Goal: Task Accomplishment & Management: Use online tool/utility

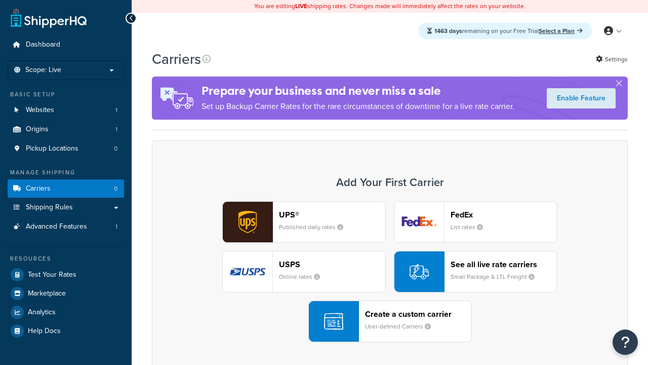
click at [390, 271] on div "UPS® Published daily rates FedEx List rates USPS Online rates See all live rate…" at bounding box center [390, 271] width 455 height 141
click at [390, 321] on div "Create a custom carrier User-defined Carriers" at bounding box center [418, 321] width 106 height 24
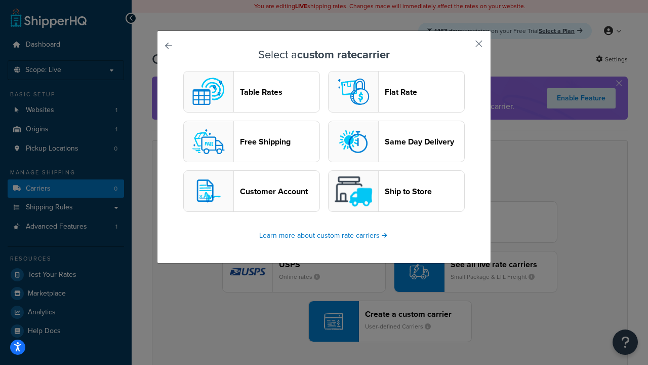
click at [252, 92] on header "Table Rates" at bounding box center [280, 92] width 80 height 10
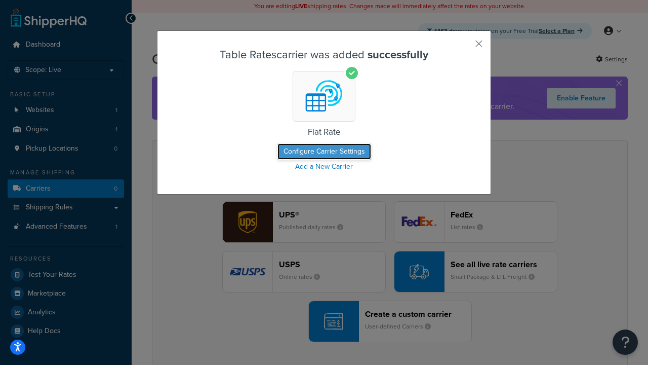
click at [324, 151] on button "Configure Carrier Settings" at bounding box center [325, 151] width 94 height 16
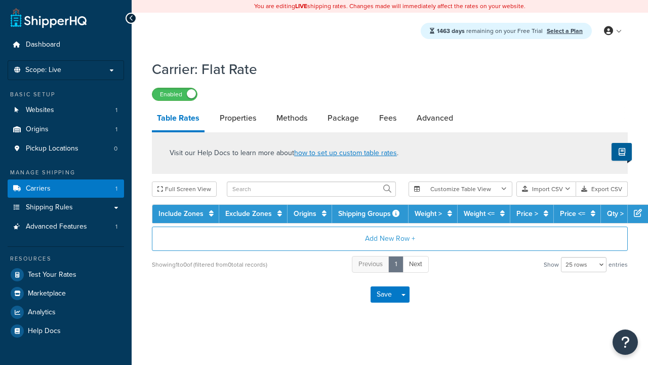
select select "25"
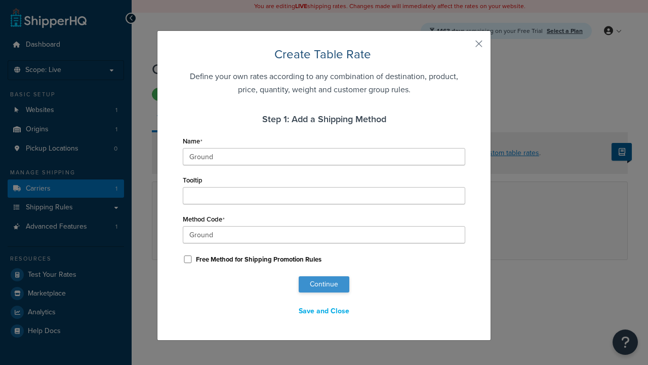
type input "Ground"
click at [324, 284] on button "Continue" at bounding box center [324, 284] width 51 height 16
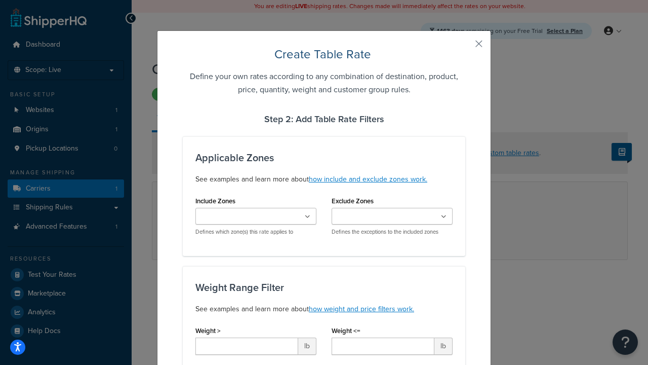
scroll to position [633, 0]
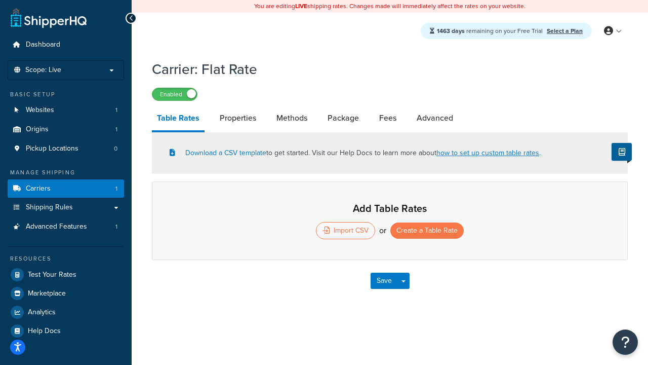
select select "25"
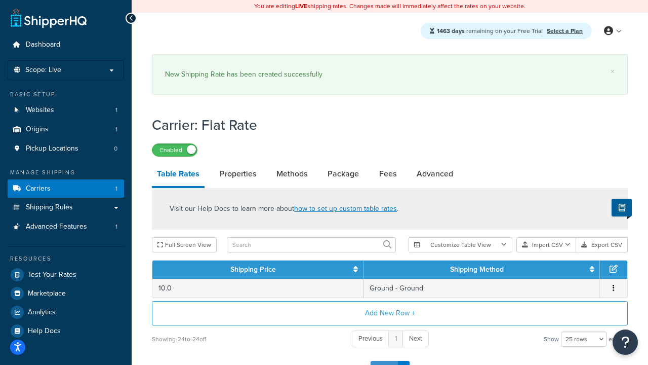
click at [384, 361] on button "Save" at bounding box center [384, 369] width 27 height 16
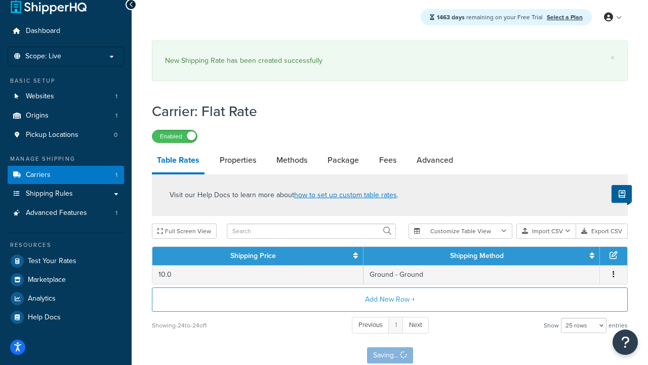
scroll to position [0, 0]
